Goal: Transaction & Acquisition: Purchase product/service

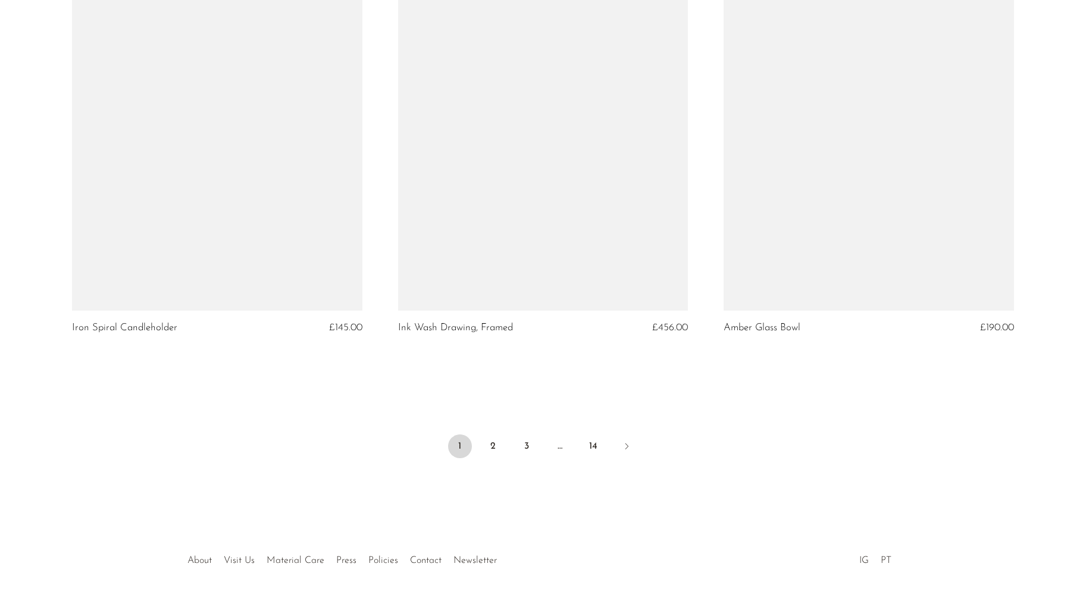
scroll to position [5249, 0]
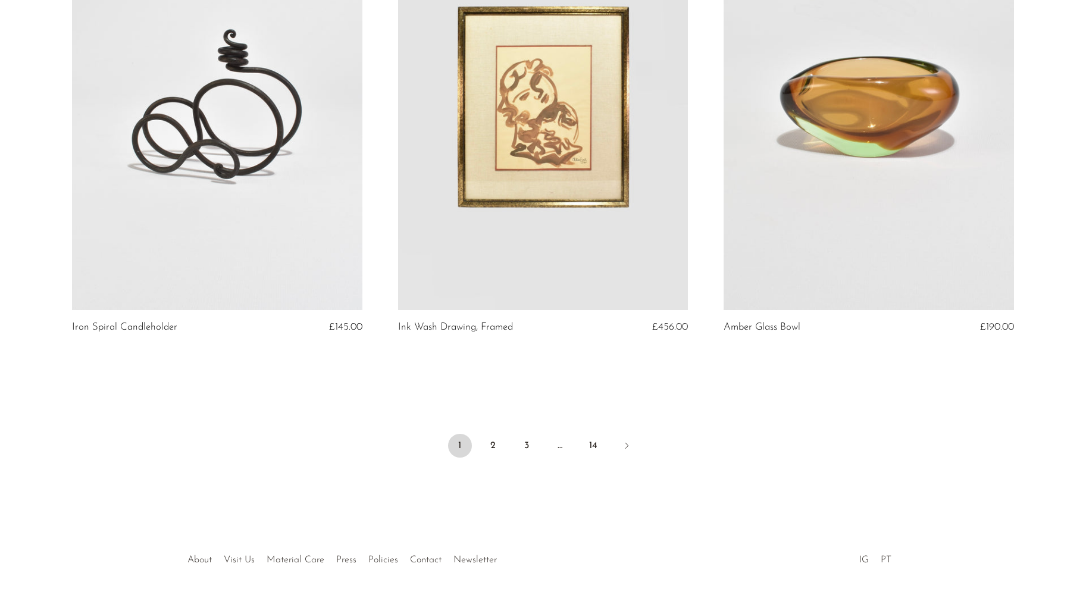
drag, startPoint x: 477, startPoint y: 224, endPoint x: 1017, endPoint y: 2, distance: 583.3
click at [492, 441] on link "2" at bounding box center [493, 446] width 24 height 24
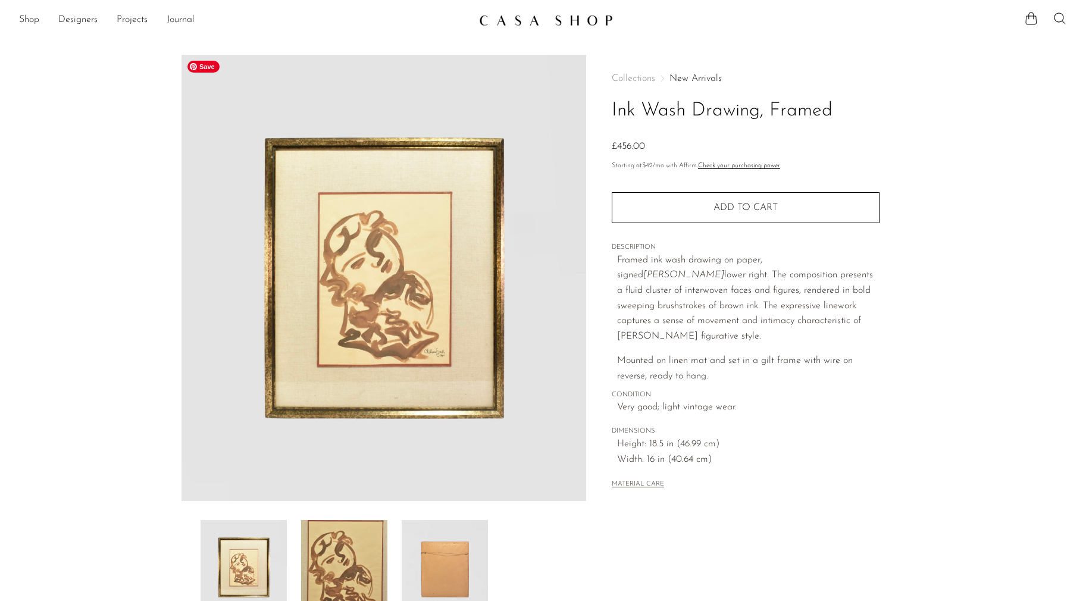
scroll to position [1, 0]
drag, startPoint x: 487, startPoint y: 231, endPoint x: 695, endPoint y: 8, distance: 304.7
click at [0, 0] on body "Shop Featured New Arrivals Bestsellers" at bounding box center [543, 386] width 1086 height 774
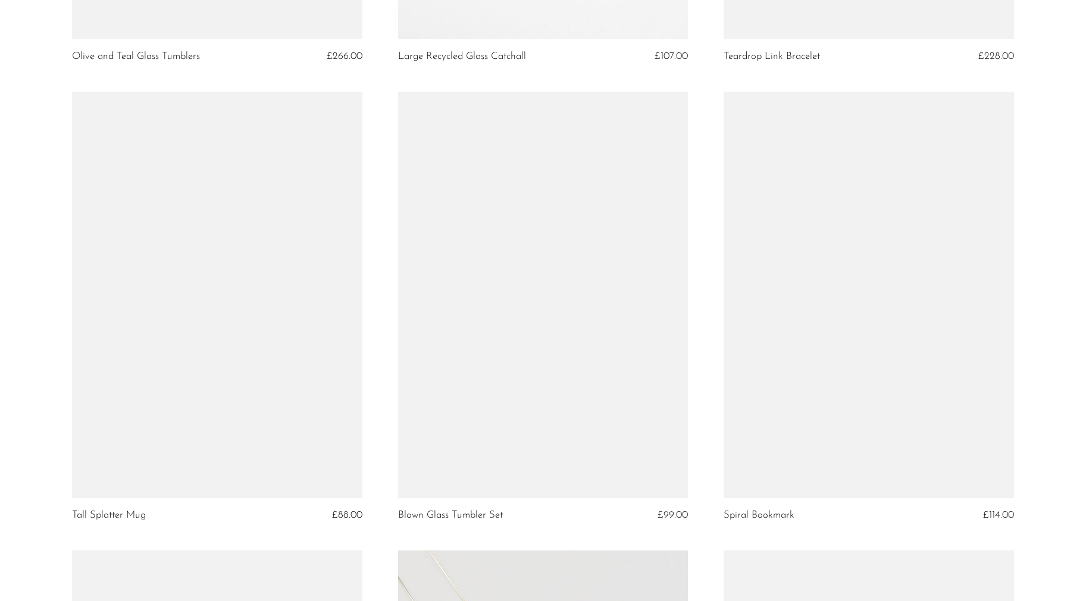
scroll to position [4155, 0]
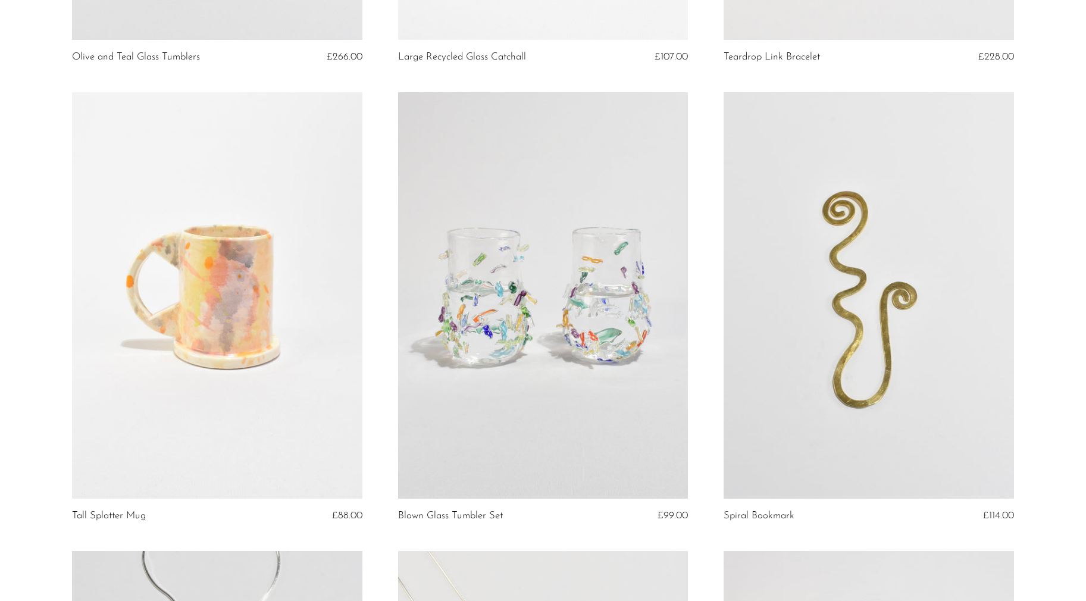
click at [956, 360] on link at bounding box center [868, 295] width 290 height 406
